Goal: Information Seeking & Learning: Learn about a topic

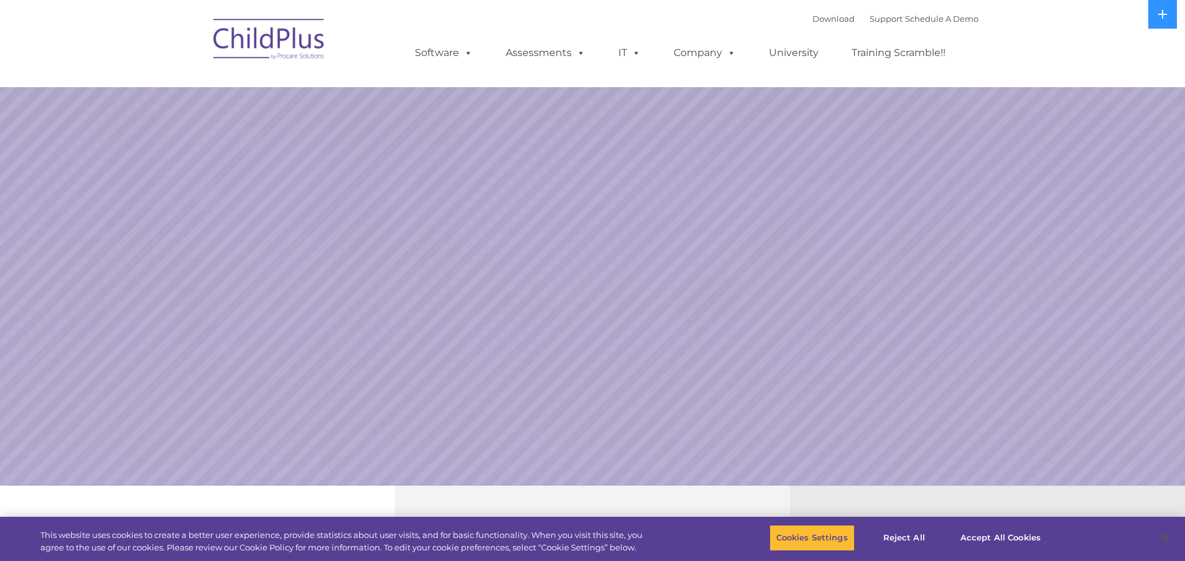
select select "MEDIUM"
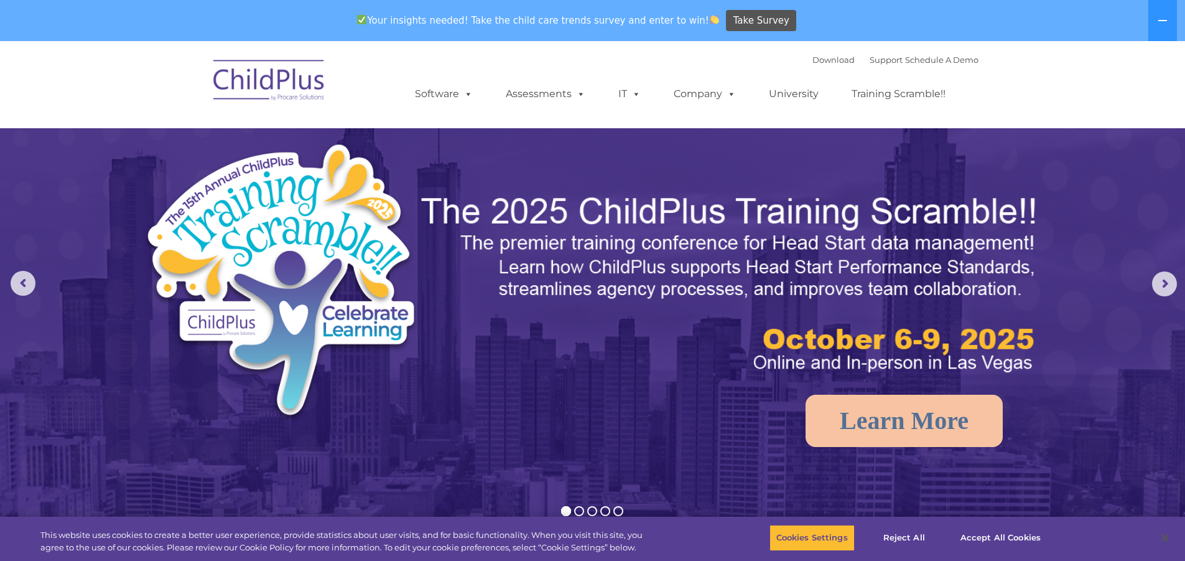
click at [298, 89] on img at bounding box center [269, 82] width 124 height 62
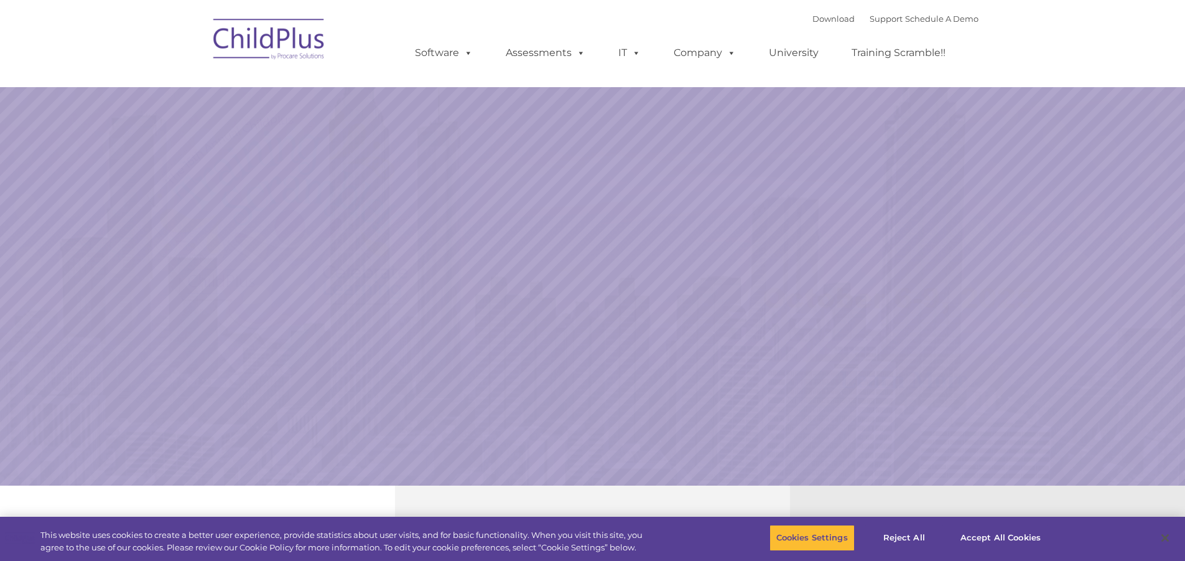
select select "MEDIUM"
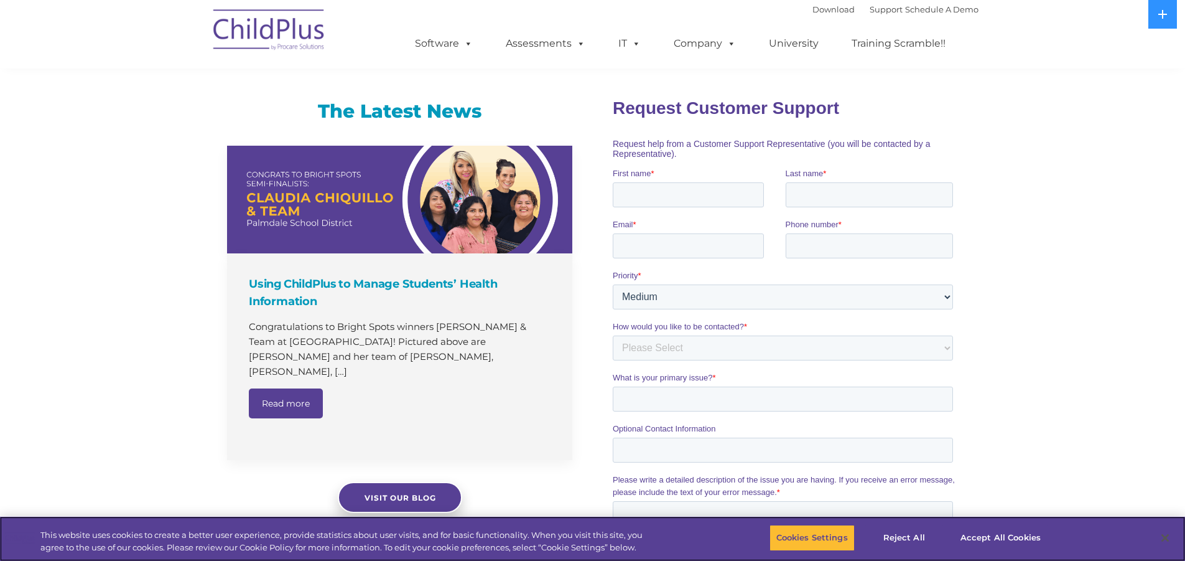
scroll to position [724, 0]
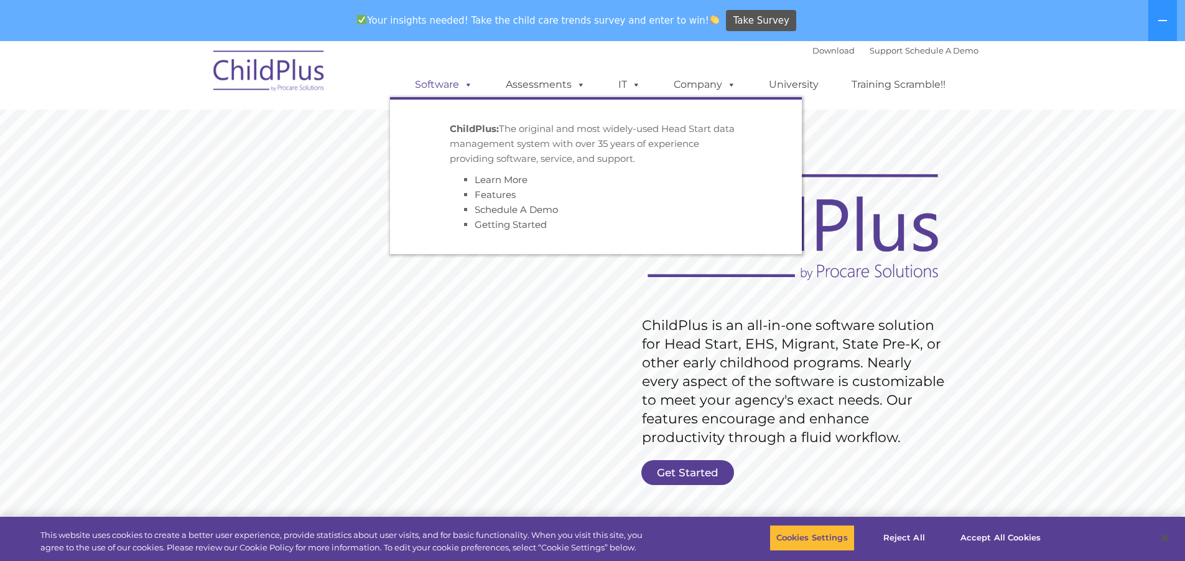
click at [455, 85] on link "Software" at bounding box center [444, 84] width 83 height 25
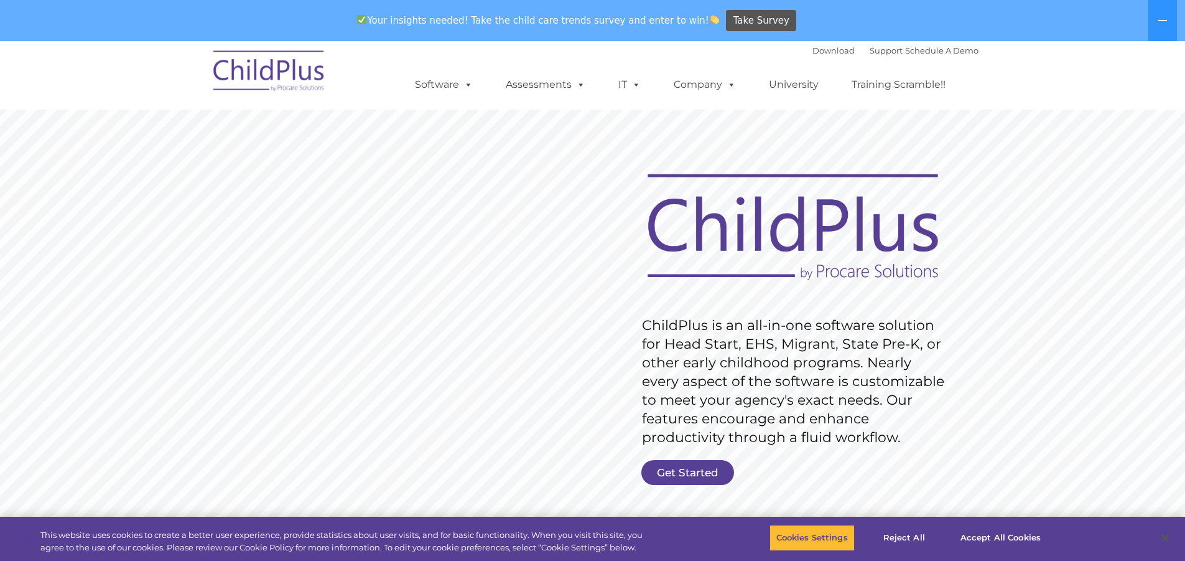
click at [551, 48] on div "Download Support | Schedule A Demo  MENU MENU Software ChildPlus: The original…" at bounding box center [684, 75] width 589 height 68
click at [544, 86] on link "Assessments" at bounding box center [545, 84] width 105 height 25
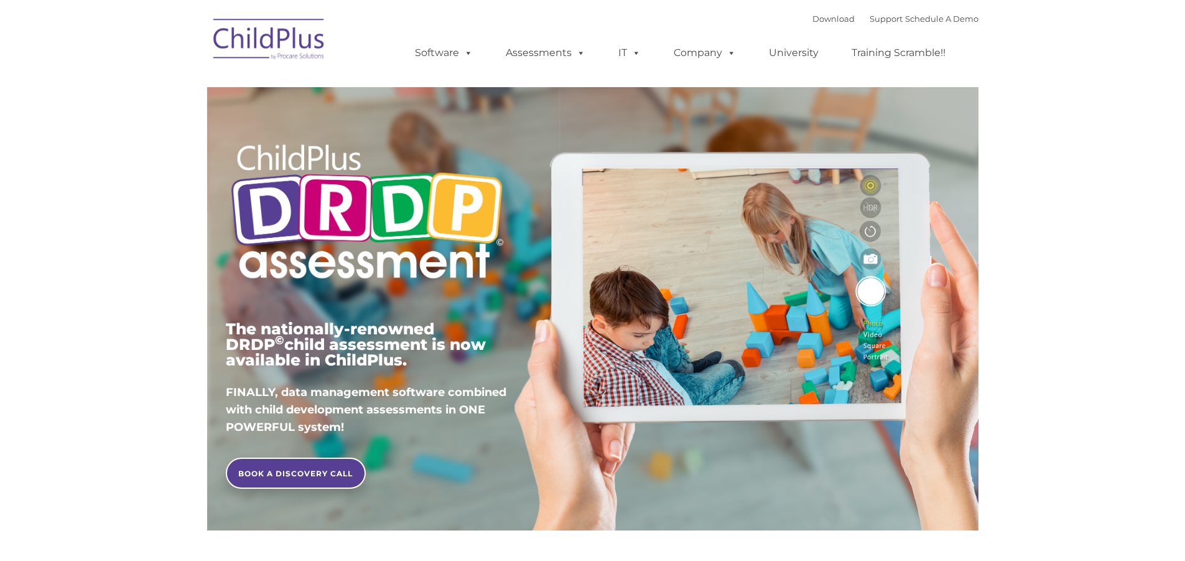
type input ""
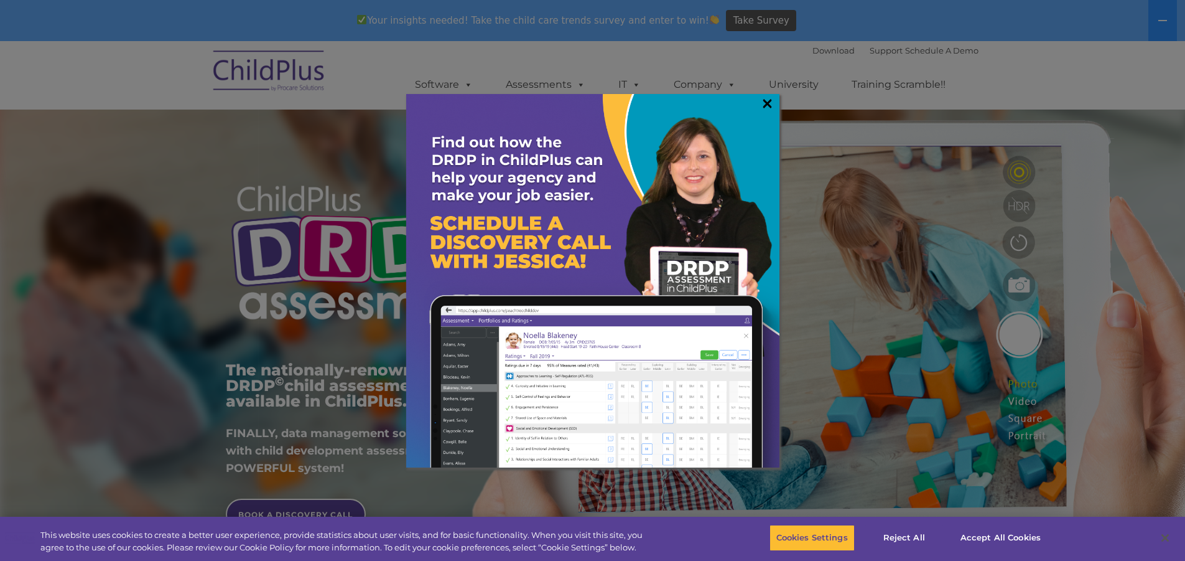
click at [771, 102] on link "×" at bounding box center [767, 103] width 14 height 12
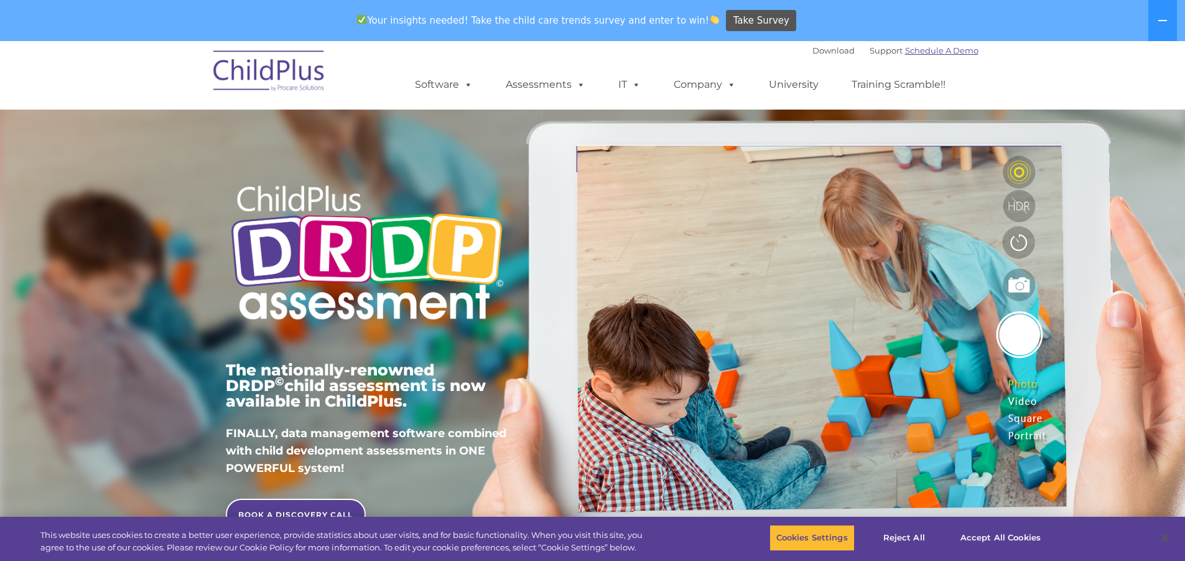
click at [930, 52] on link "Schedule A Demo" at bounding box center [941, 50] width 73 height 10
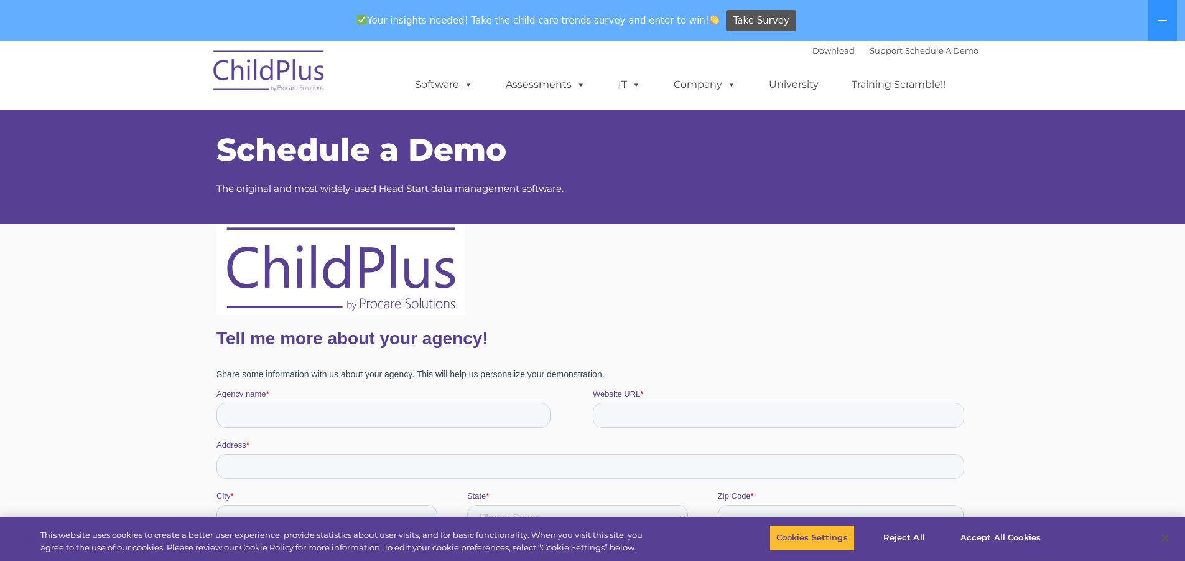
click at [301, 70] on img at bounding box center [269, 73] width 124 height 62
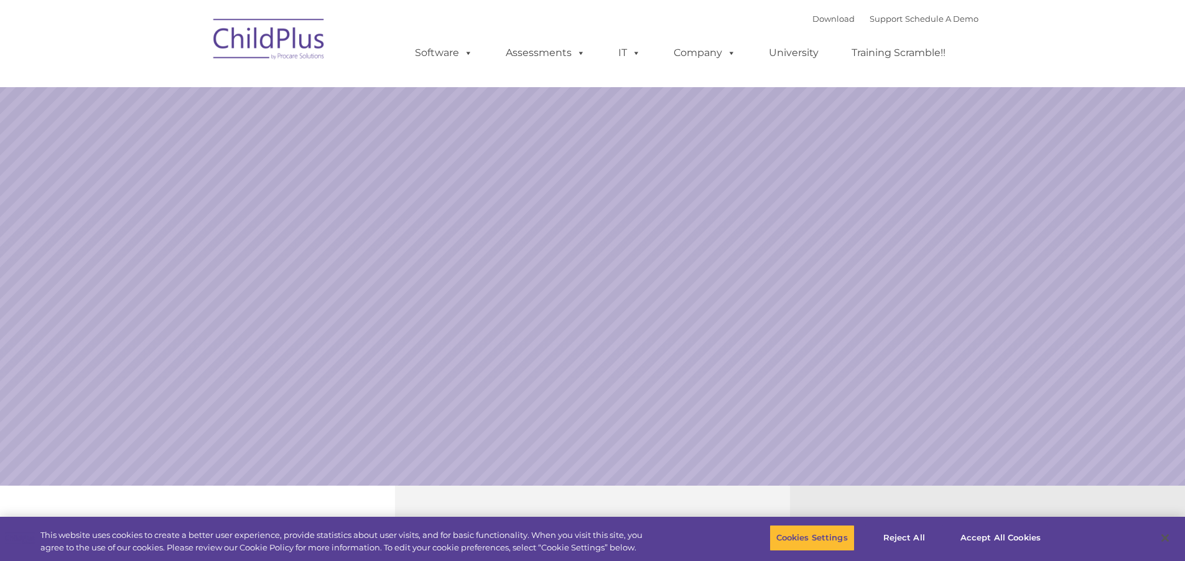
select select "MEDIUM"
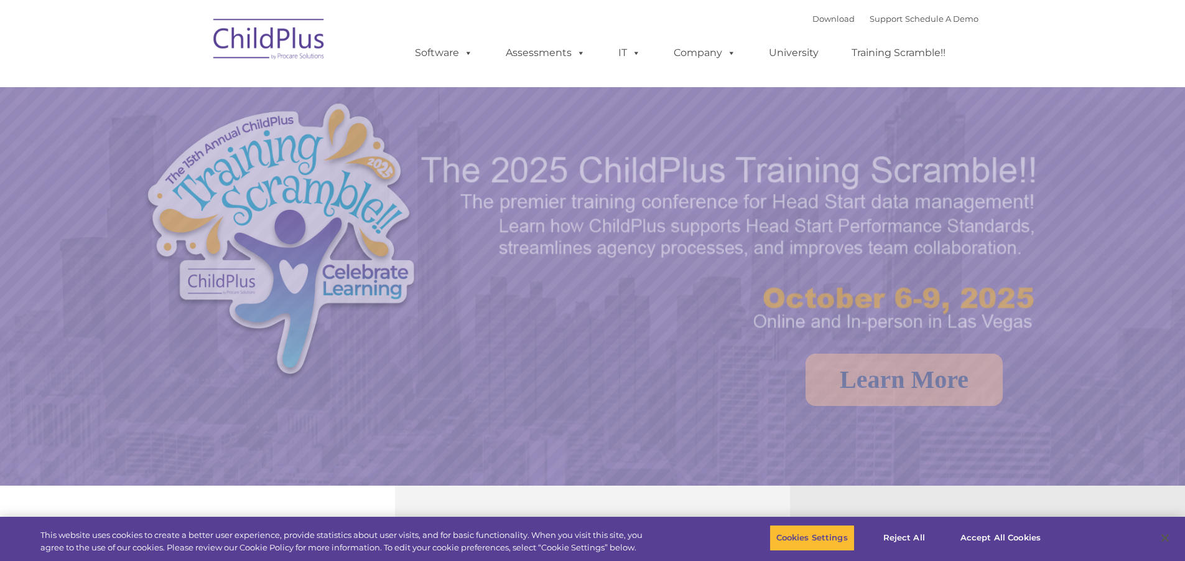
select select "MEDIUM"
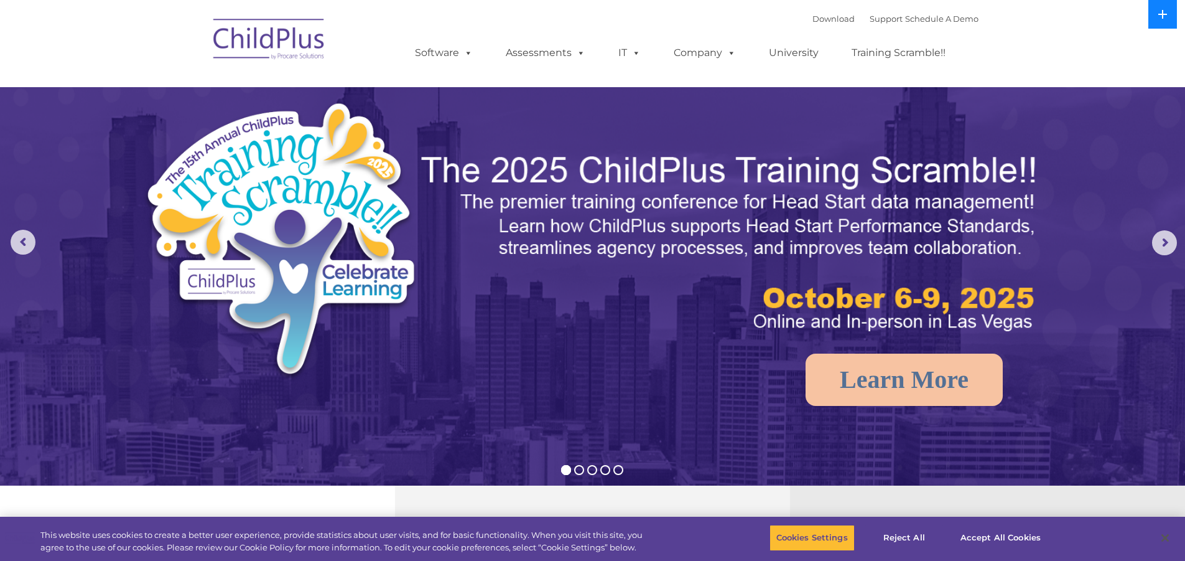
click at [1167, 18] on icon at bounding box center [1163, 14] width 10 height 10
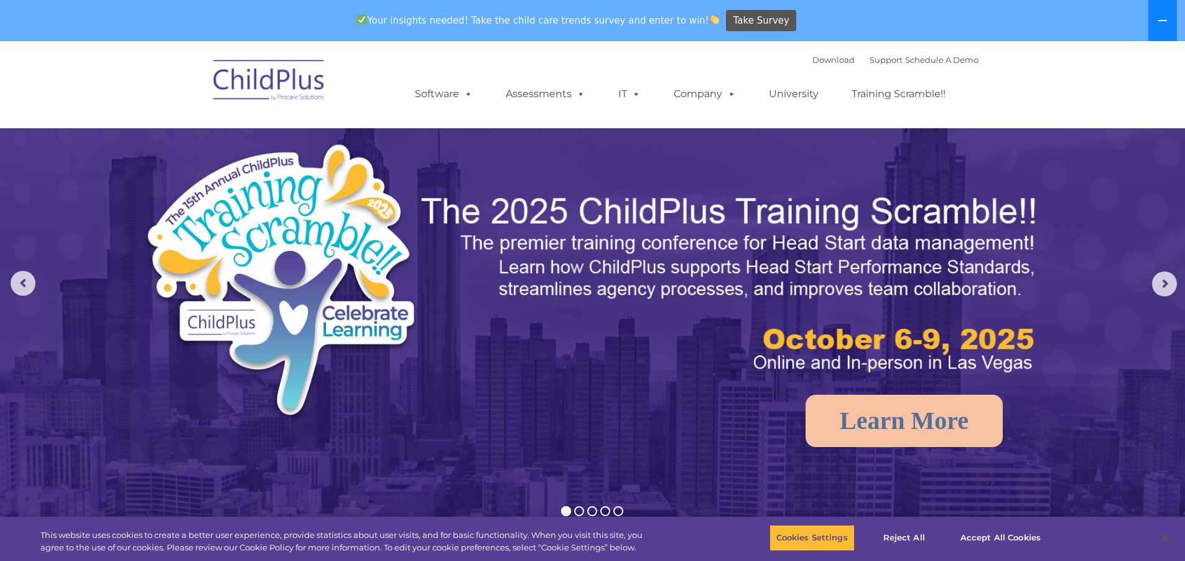
click at [1167, 18] on icon at bounding box center [1163, 21] width 10 height 10
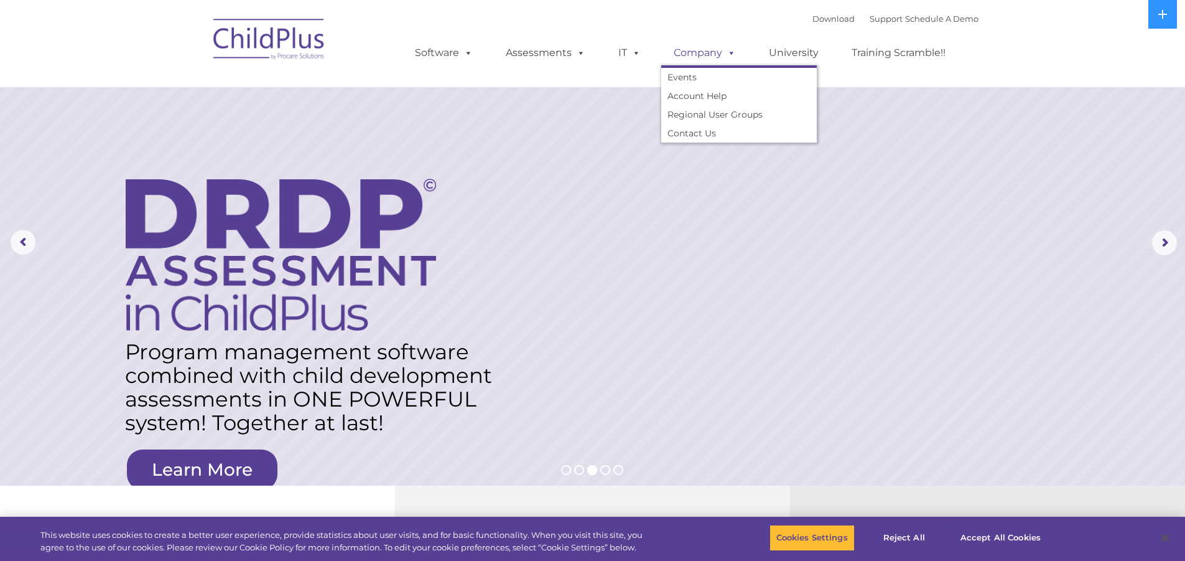
click at [697, 59] on link "Company" at bounding box center [704, 52] width 87 height 25
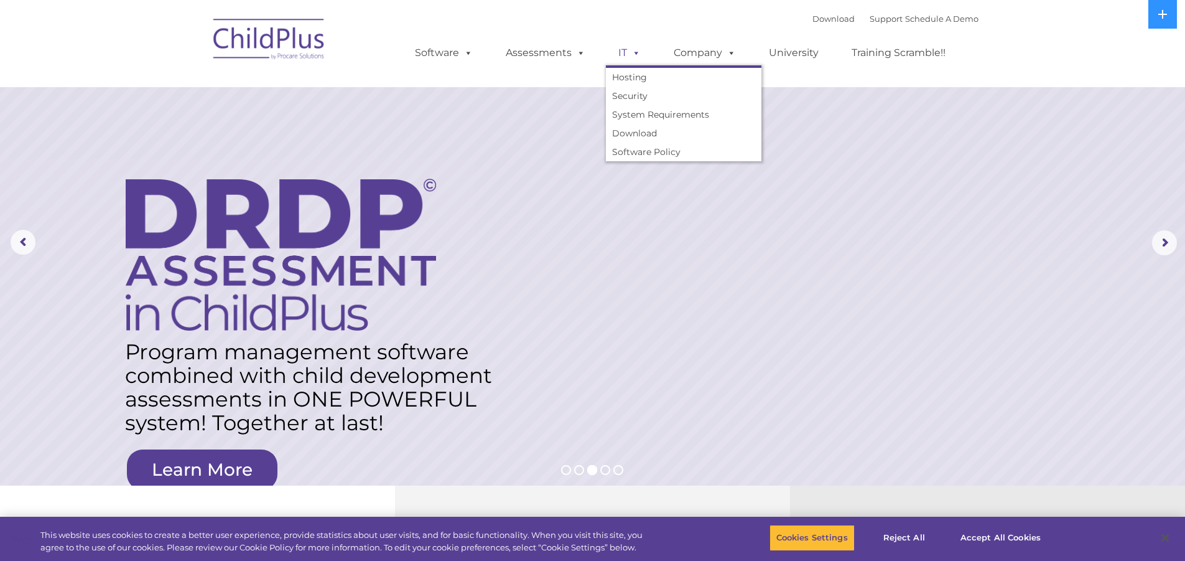
click at [620, 54] on link "IT" at bounding box center [629, 52] width 47 height 25
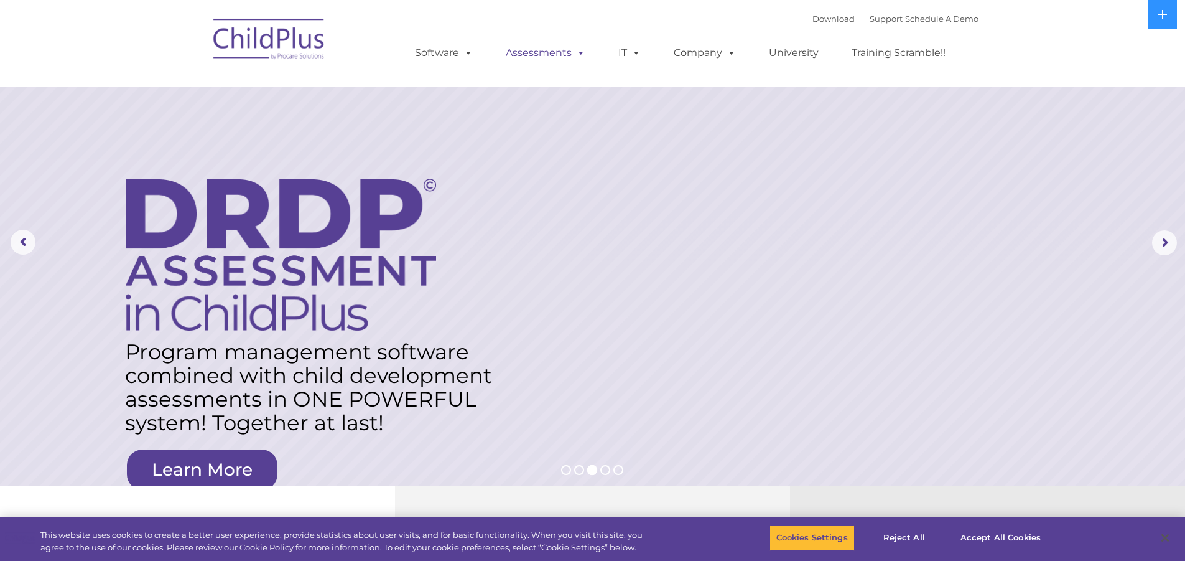
click at [566, 52] on link "Assessments" at bounding box center [545, 52] width 105 height 25
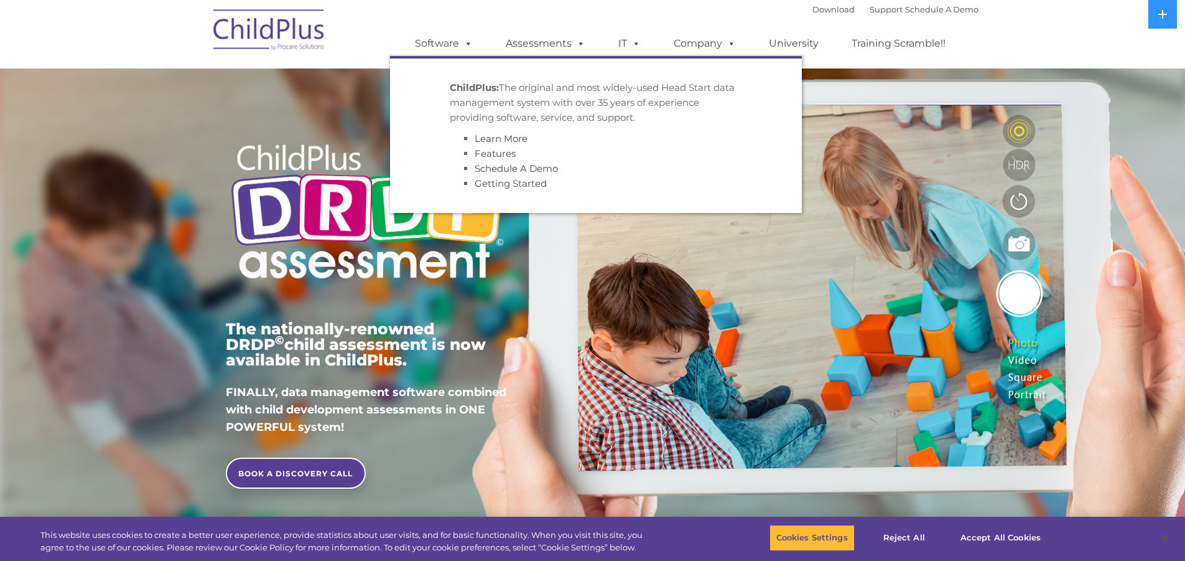
click at [419, 47] on link "Software" at bounding box center [444, 43] width 83 height 25
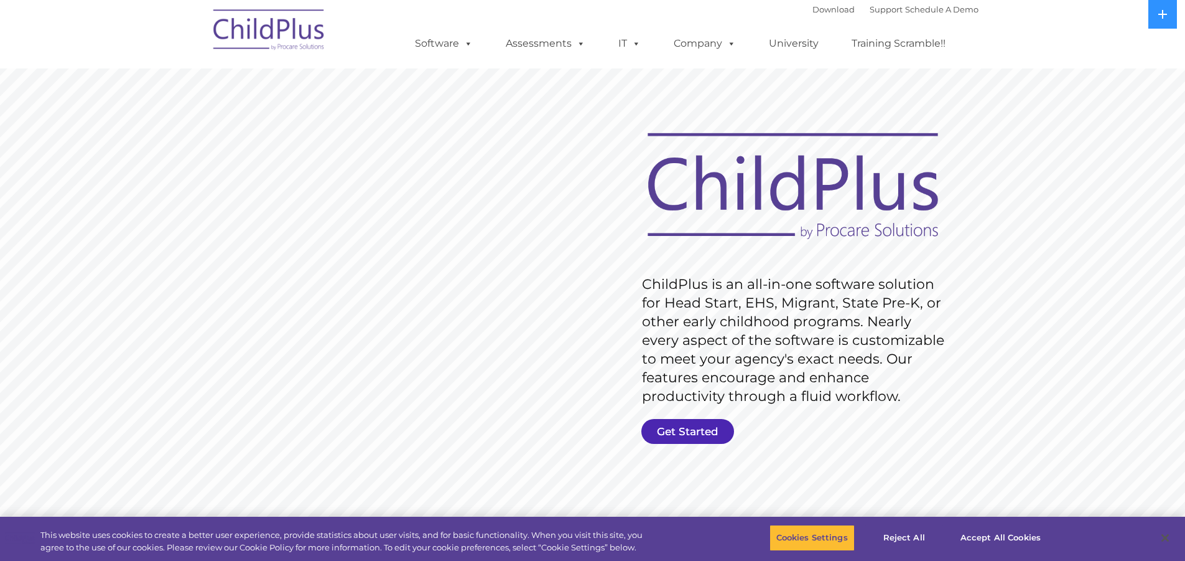
click at [684, 424] on link "Get Started" at bounding box center [687, 431] width 93 height 25
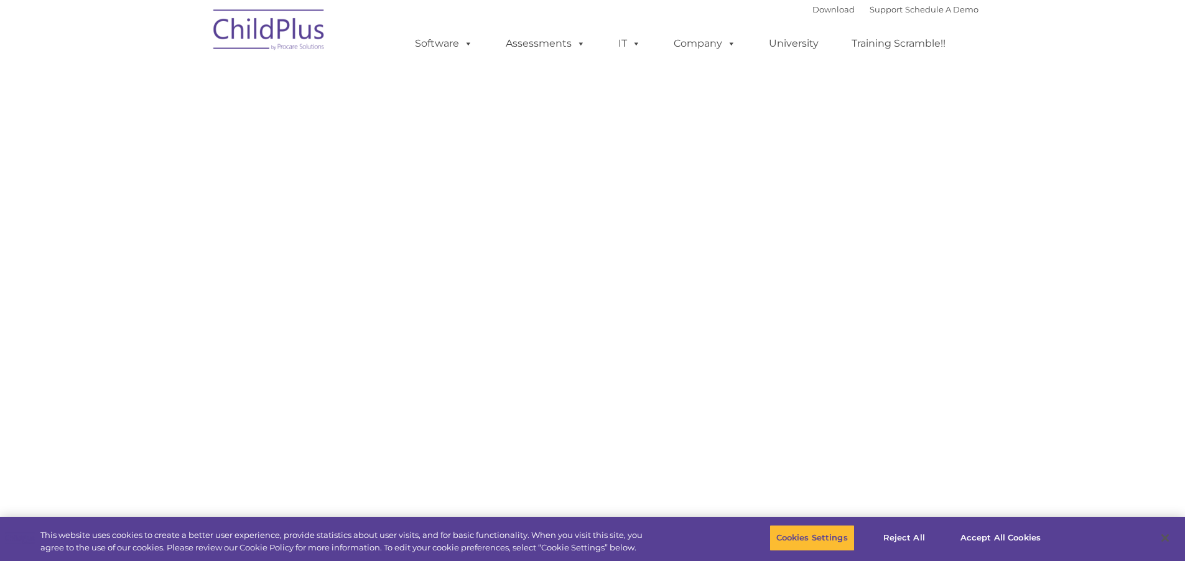
select select "MEDIUM"
